Goal: Task Accomplishment & Management: Manage account settings

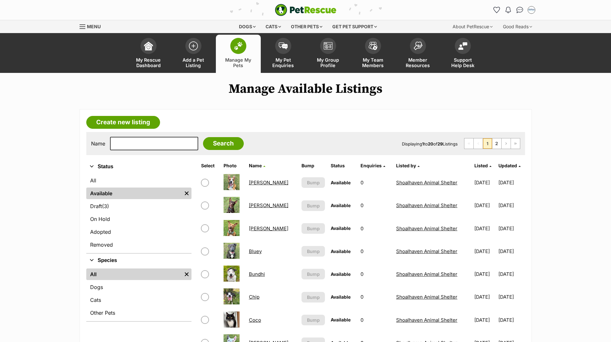
click at [257, 249] on link "Bluey" at bounding box center [255, 251] width 13 height 6
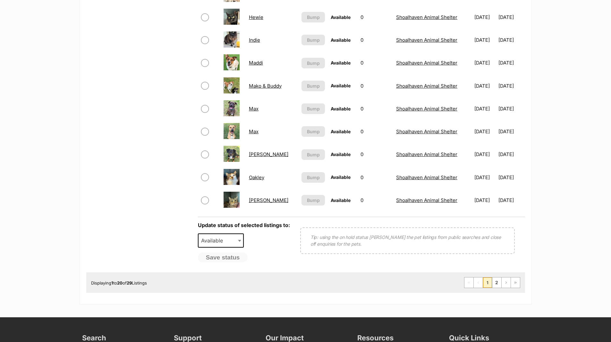
scroll to position [417, 0]
click at [497, 283] on link "2" at bounding box center [496, 282] width 9 height 10
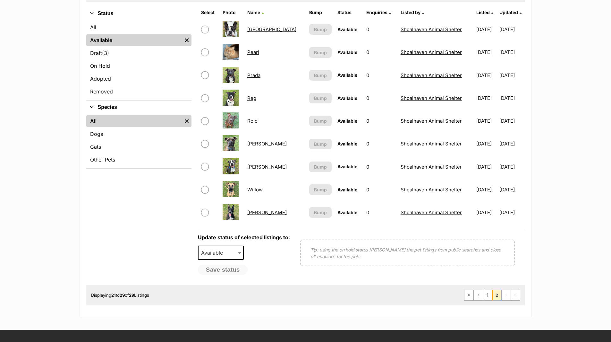
scroll to position [160, 0]
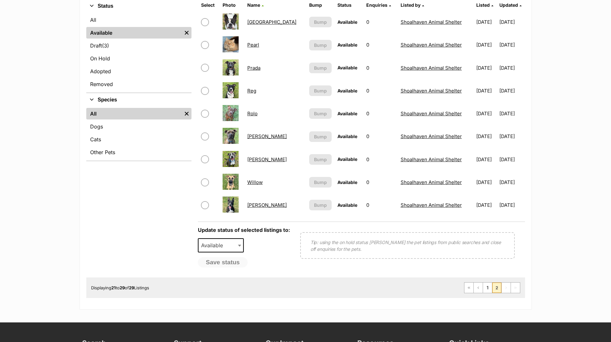
click at [253, 160] on link "Tate" at bounding box center [266, 159] width 39 height 6
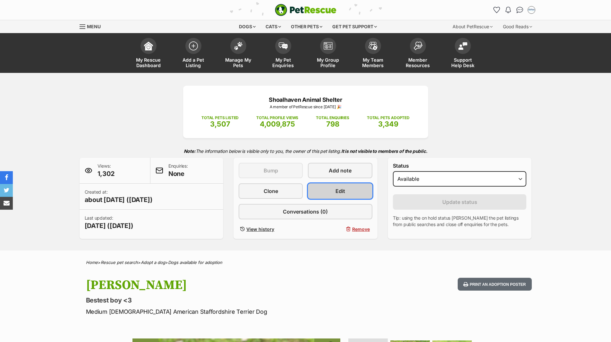
click at [340, 192] on span "Edit" at bounding box center [340, 191] width 10 height 8
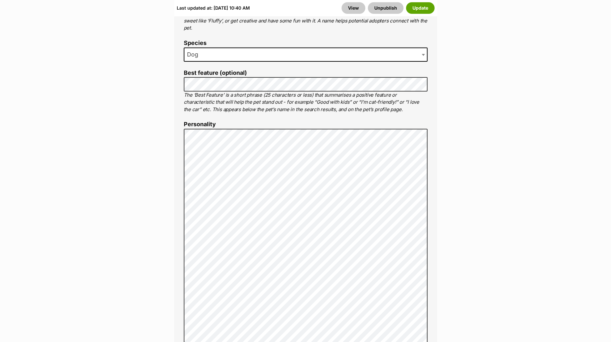
scroll to position [481, 0]
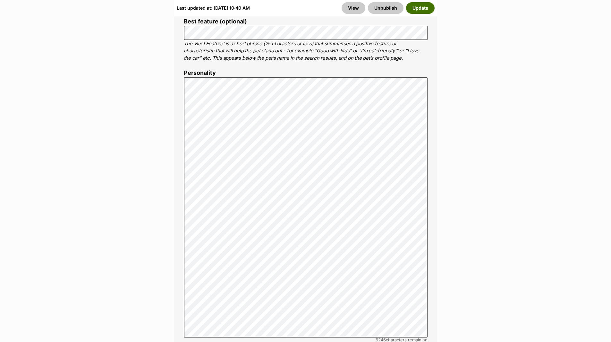
click at [415, 8] on button "Update" at bounding box center [420, 8] width 29 height 12
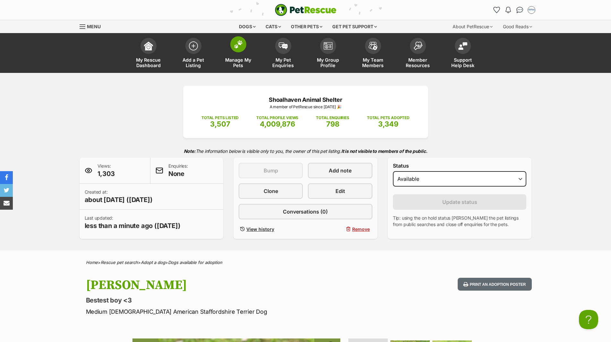
click at [238, 62] on span "Manage My Pets" at bounding box center [238, 62] width 29 height 11
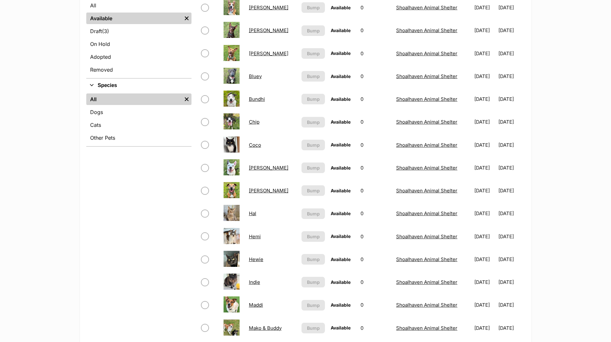
scroll to position [192, 0]
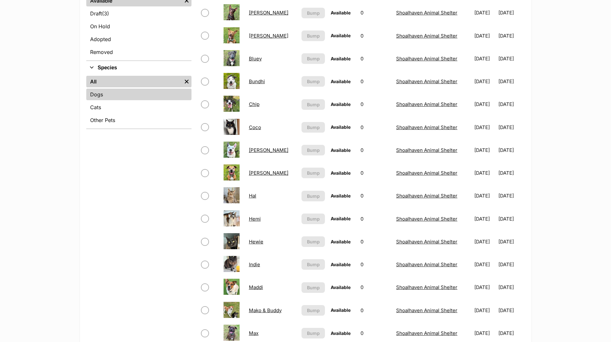
click at [97, 92] on link "Dogs" at bounding box center [138, 95] width 105 height 12
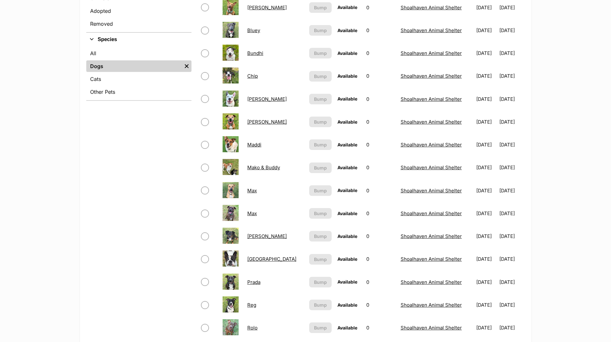
scroll to position [224, 0]
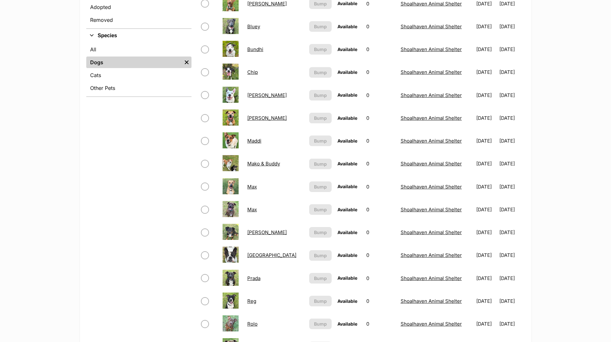
click at [254, 231] on link "[PERSON_NAME]" at bounding box center [266, 232] width 39 height 6
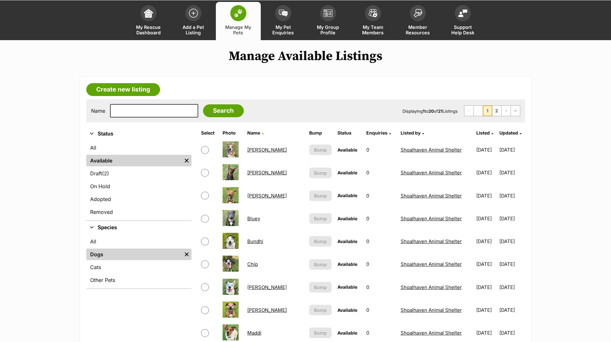
scroll to position [32, 0]
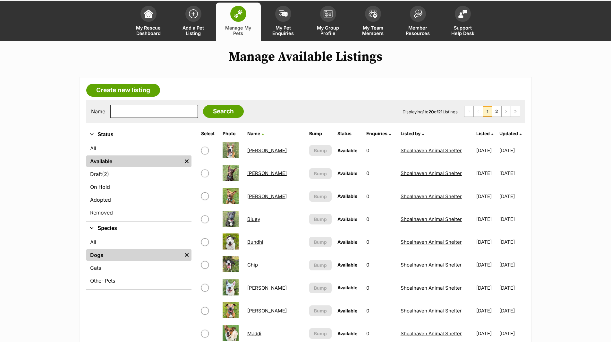
click at [249, 152] on link "[PERSON_NAME]" at bounding box center [266, 150] width 39 height 6
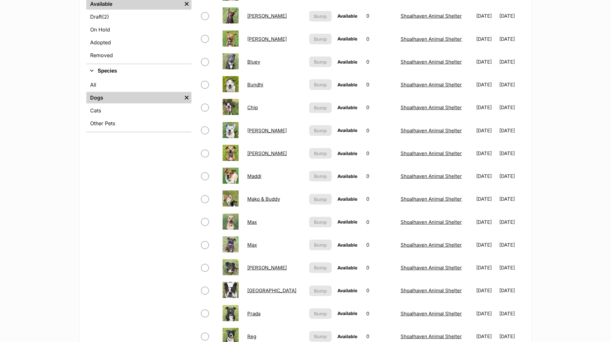
scroll to position [192, 0]
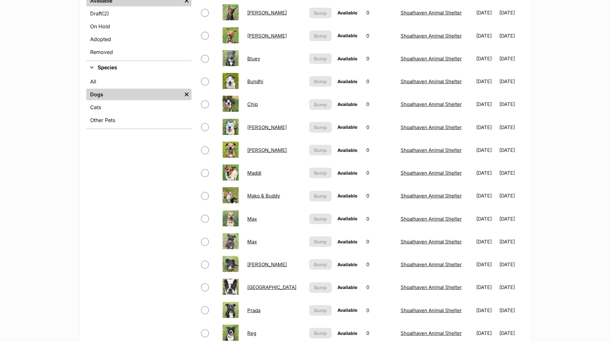
click at [250, 220] on link "Max" at bounding box center [252, 218] width 10 height 6
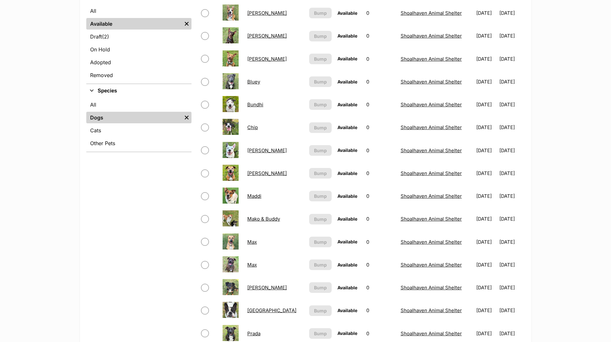
scroll to position [160, 0]
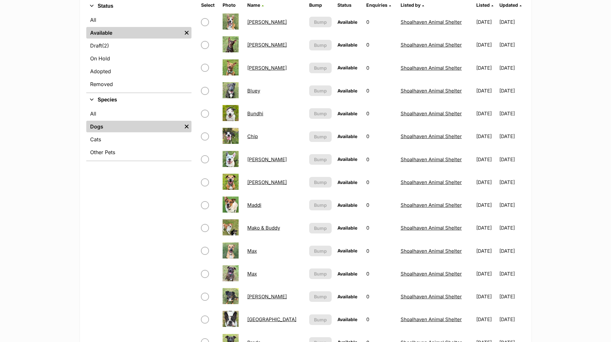
click at [255, 91] on link "Bluey" at bounding box center [253, 91] width 13 height 6
click at [253, 22] on link "[PERSON_NAME]" at bounding box center [266, 22] width 39 height 6
